Goal: Task Accomplishment & Management: Manage account settings

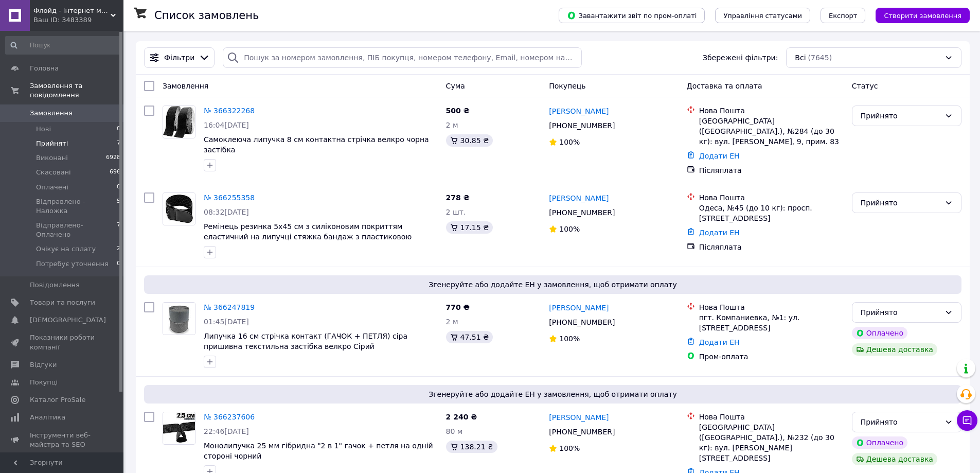
click at [73, 136] on li "Прийняті 7" at bounding box center [63, 143] width 127 height 14
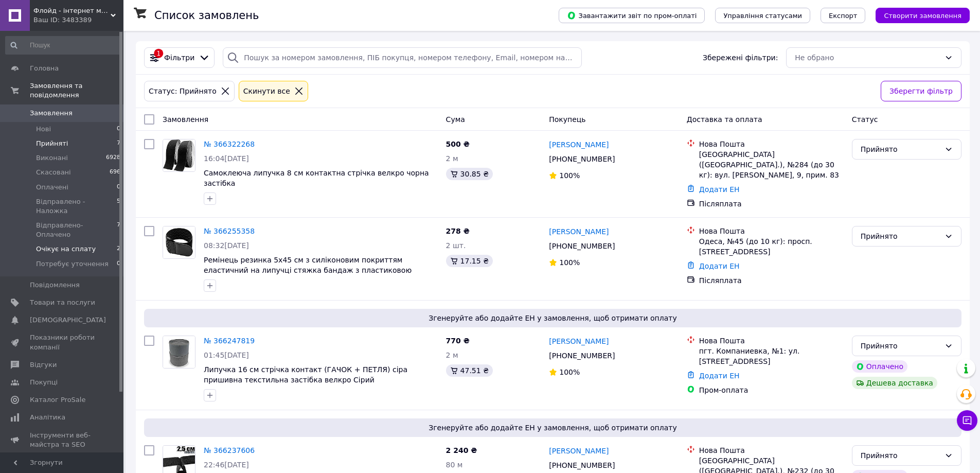
click at [85, 244] on span "Очікує на сплату" at bounding box center [66, 248] width 60 height 9
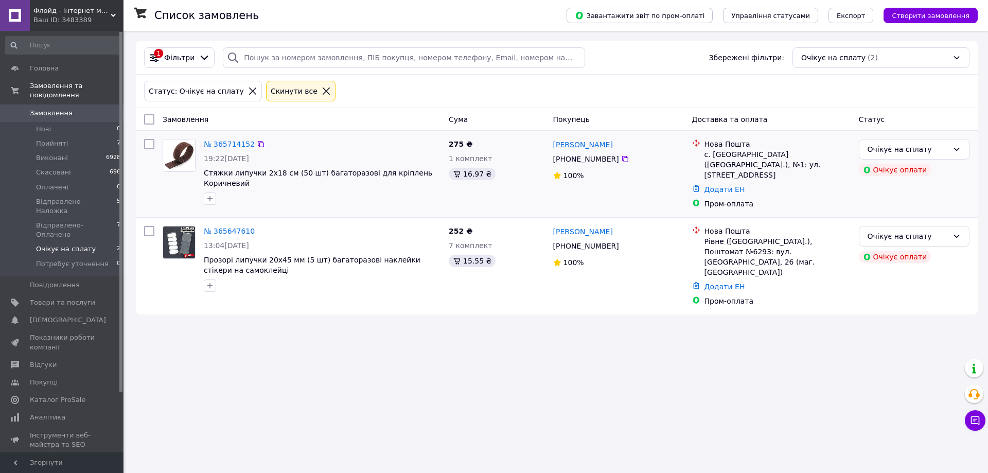
click at [577, 144] on link "[PERSON_NAME]" at bounding box center [583, 144] width 60 height 10
click at [45, 139] on span "Прийняті" at bounding box center [52, 143] width 32 height 9
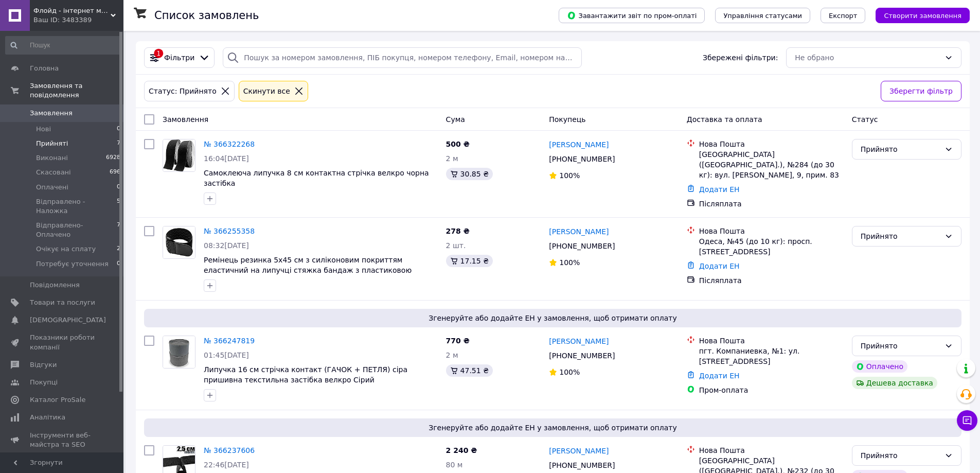
click at [80, 139] on li "Прийняті 7" at bounding box center [63, 143] width 127 height 14
click at [78, 151] on li "Виконані 6928" at bounding box center [63, 158] width 127 height 14
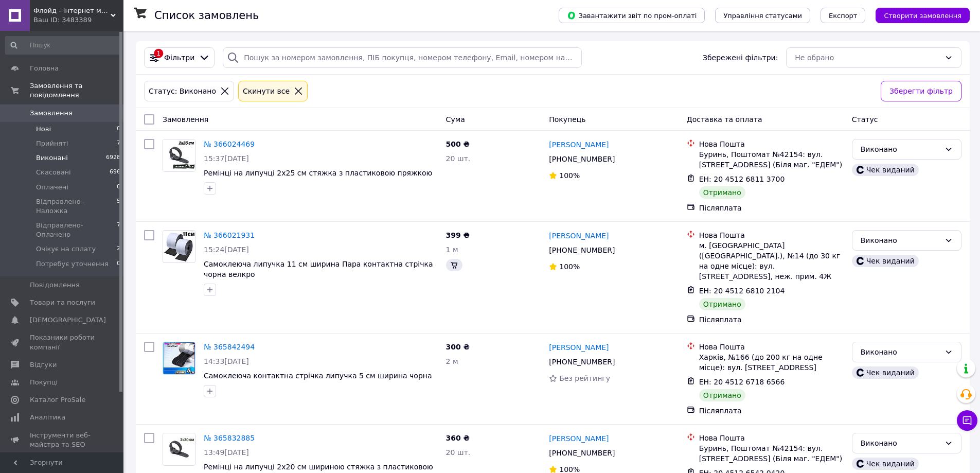
click at [64, 122] on li "Нові 0" at bounding box center [63, 129] width 127 height 14
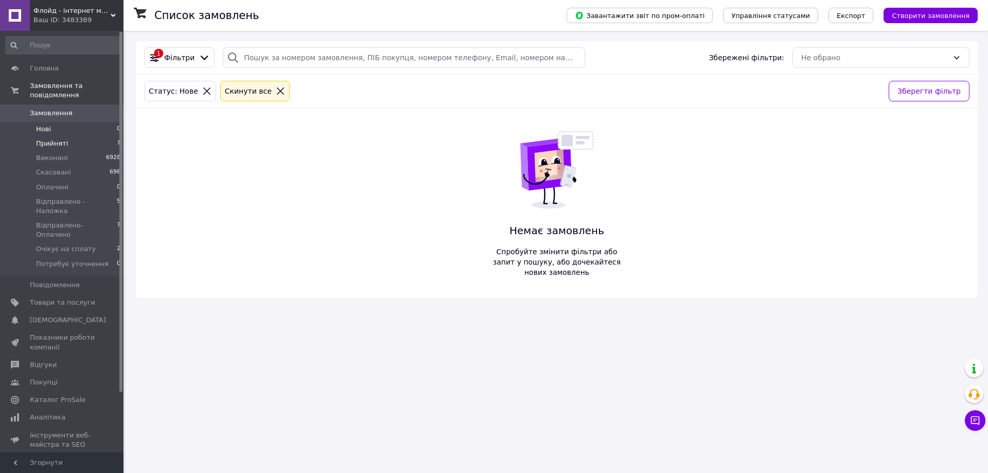
click at [64, 136] on li "Прийняті 7" at bounding box center [63, 143] width 127 height 14
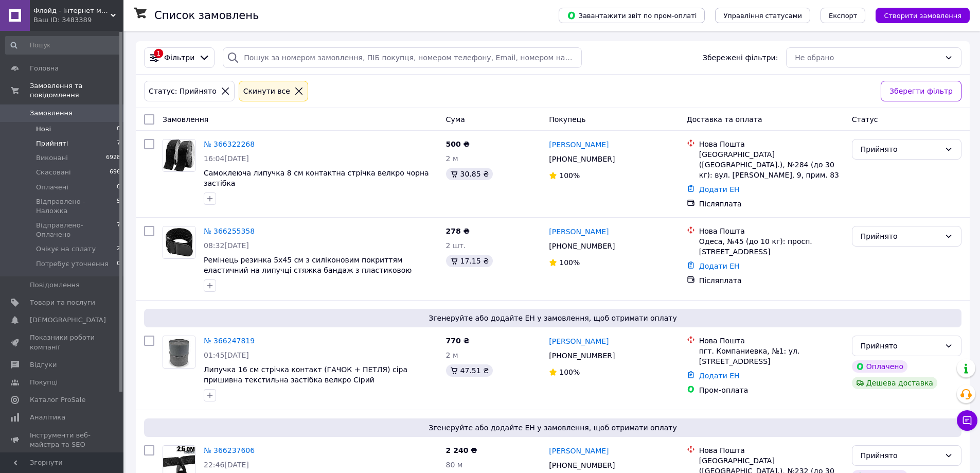
click at [47, 125] on span "Нові" at bounding box center [43, 129] width 15 height 9
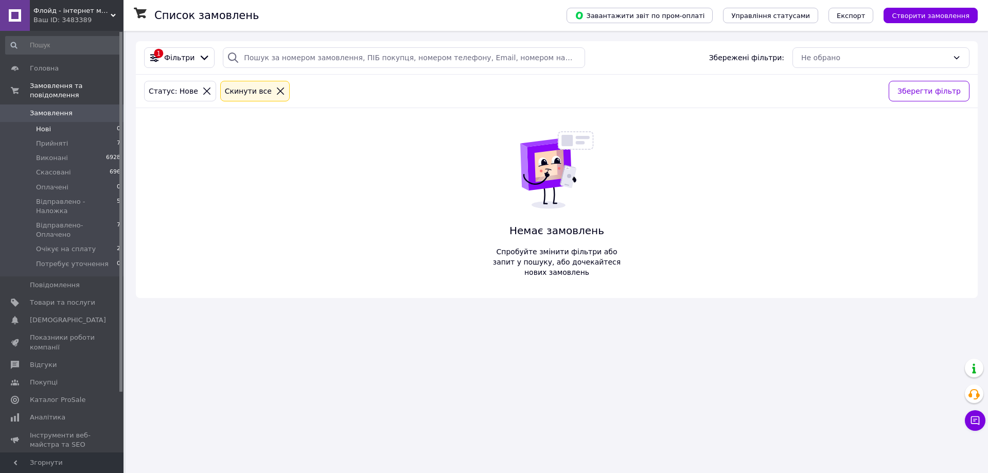
click at [60, 122] on li "Нові 0" at bounding box center [63, 129] width 127 height 14
click at [93, 139] on li "Прийняті 7" at bounding box center [63, 143] width 127 height 14
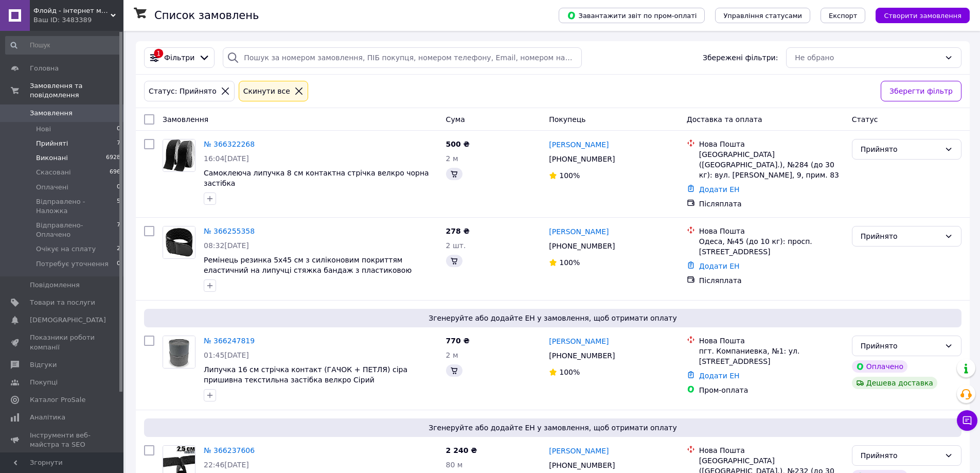
click at [88, 151] on li "Виконані 6928" at bounding box center [63, 158] width 127 height 14
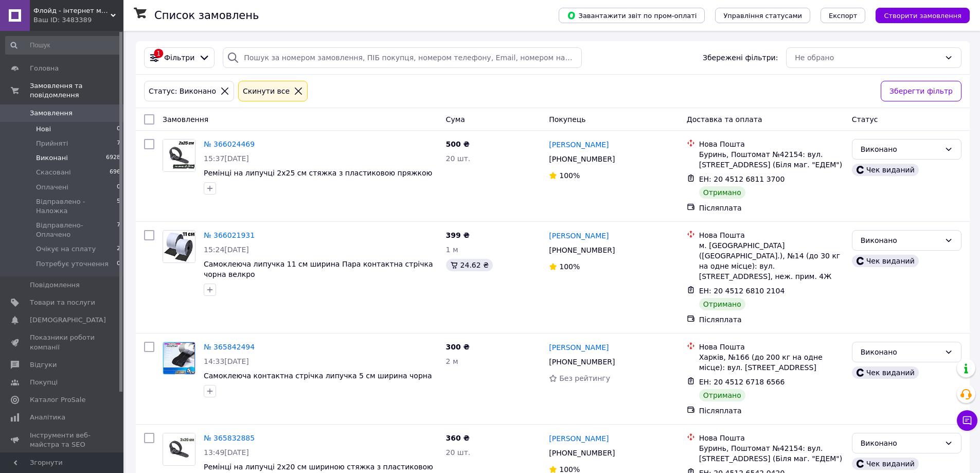
click at [79, 122] on li "Нові 0" at bounding box center [63, 129] width 127 height 14
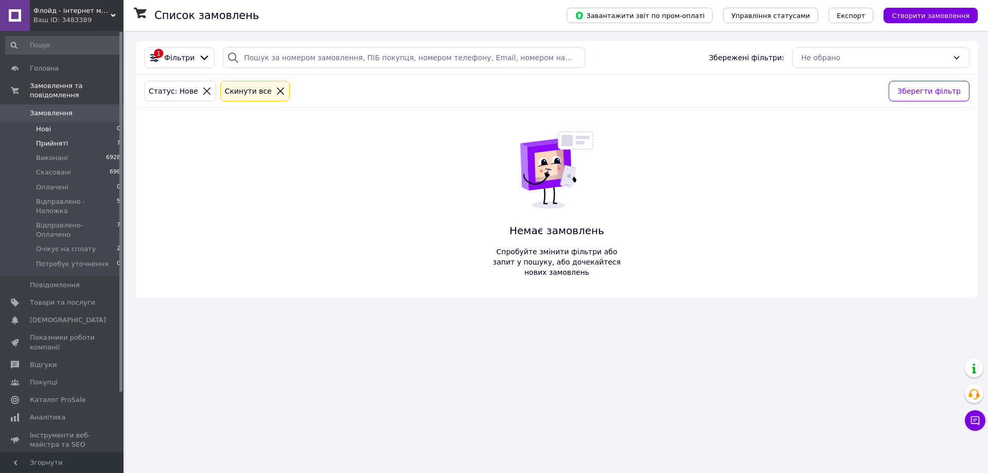
click at [79, 136] on li "Прийняті 7" at bounding box center [63, 143] width 127 height 14
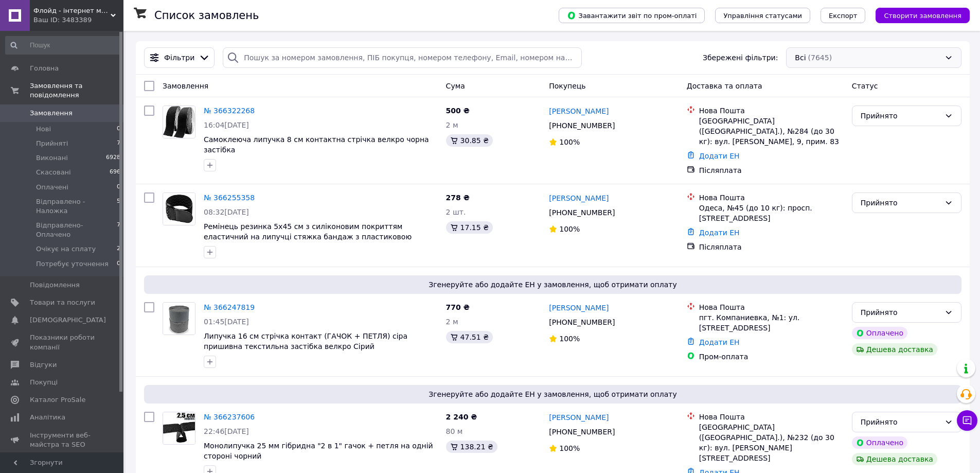
click at [826, 54] on div "Всі (7645)" at bounding box center [873, 57] width 175 height 21
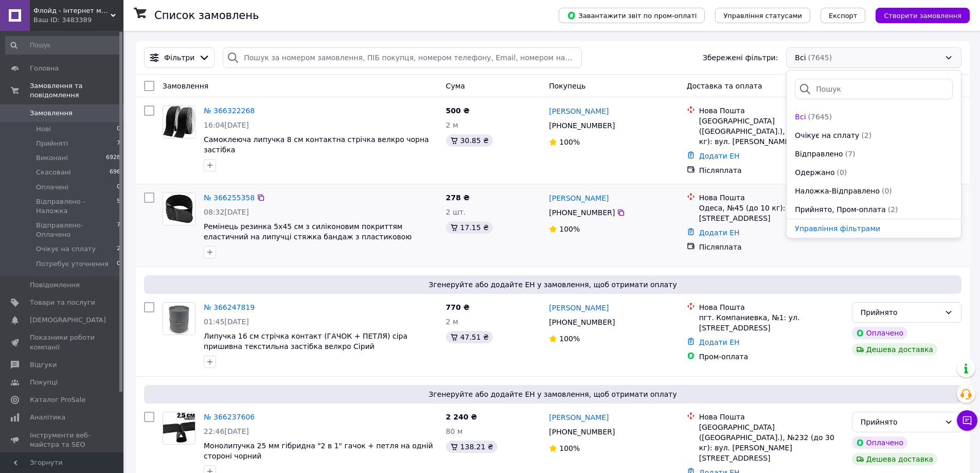
click at [850, 211] on span "Прийнято, Пром-оплата" at bounding box center [840, 209] width 91 height 10
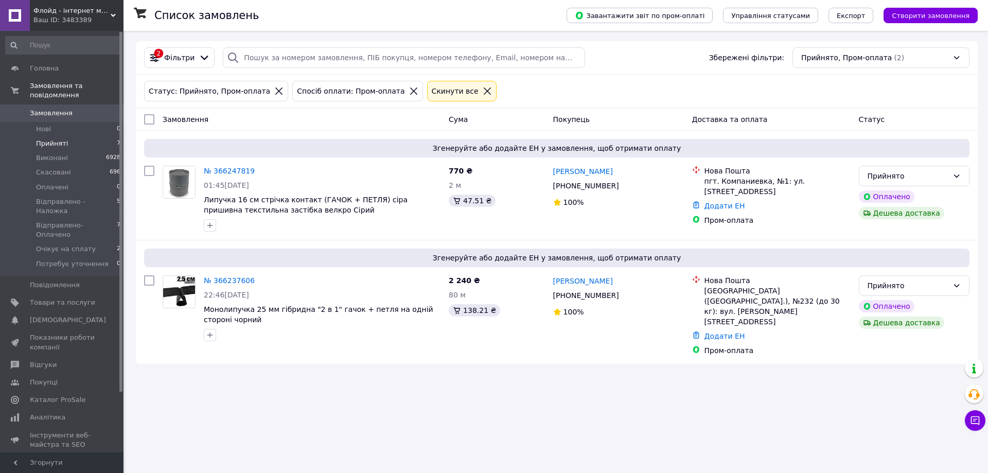
click at [98, 139] on li "Прийняті 7" at bounding box center [63, 143] width 127 height 14
